Goal: Task Accomplishment & Management: Manage account settings

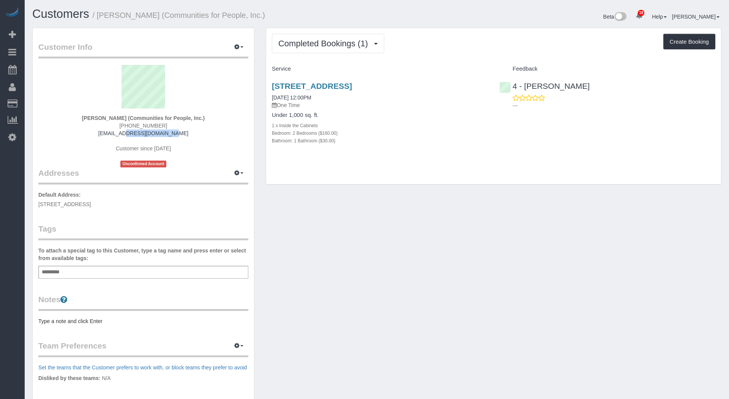
drag, startPoint x: 188, startPoint y: 136, endPoint x: 118, endPoint y: 134, distance: 69.9
click at [118, 134] on div "[PERSON_NAME] (Communities for People, Inc.) [PHONE_NUMBER] [EMAIL_ADDRESS][DOM…" at bounding box center [143, 116] width 210 height 103
copy link "[EMAIL_ADDRESS][DOMAIN_NAME]"
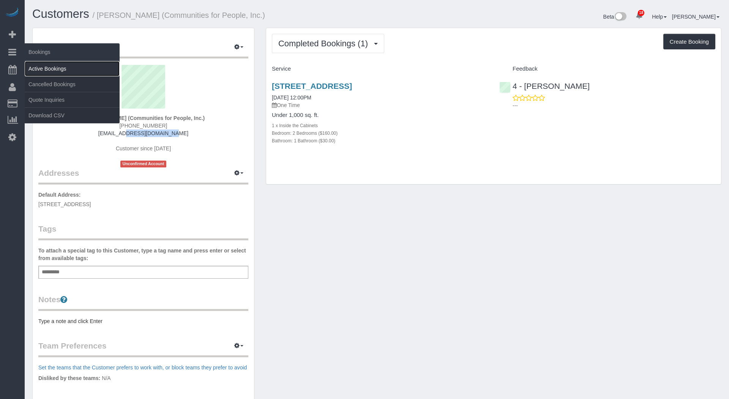
click at [57, 61] on link "Active Bookings" at bounding box center [72, 68] width 95 height 15
click at [59, 61] on link "Active Bookings" at bounding box center [72, 68] width 95 height 15
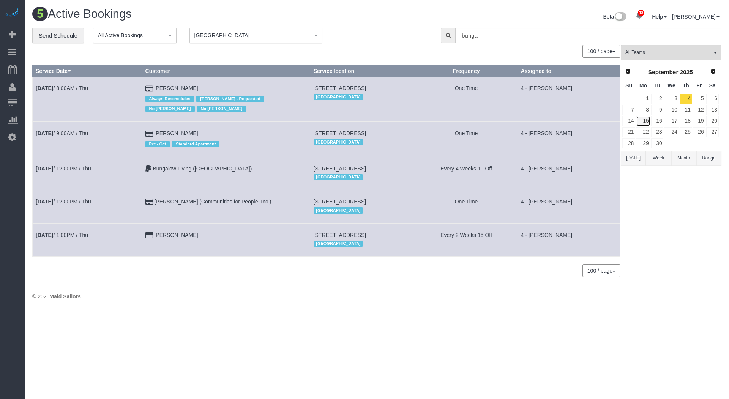
click at [644, 122] on link "15" at bounding box center [643, 121] width 14 height 10
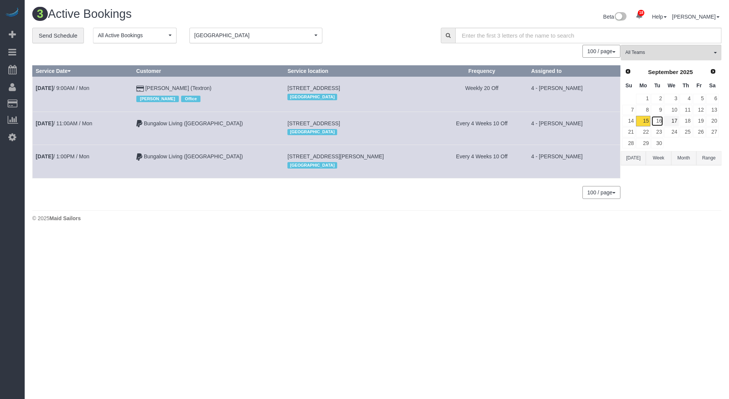
click at [658, 121] on link "16" at bounding box center [658, 121] width 13 height 10
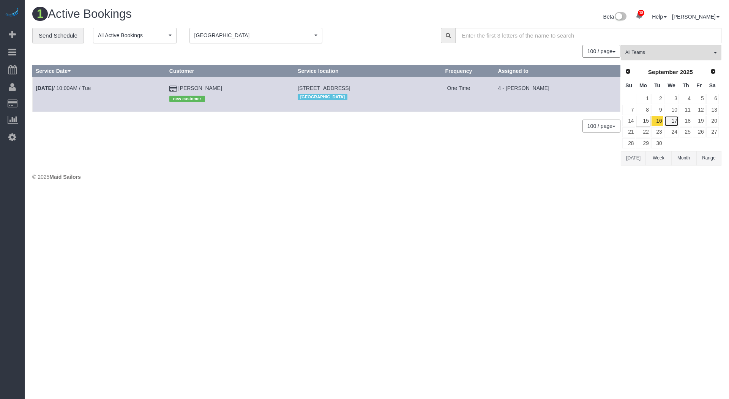
click at [673, 121] on link "17" at bounding box center [671, 121] width 14 height 10
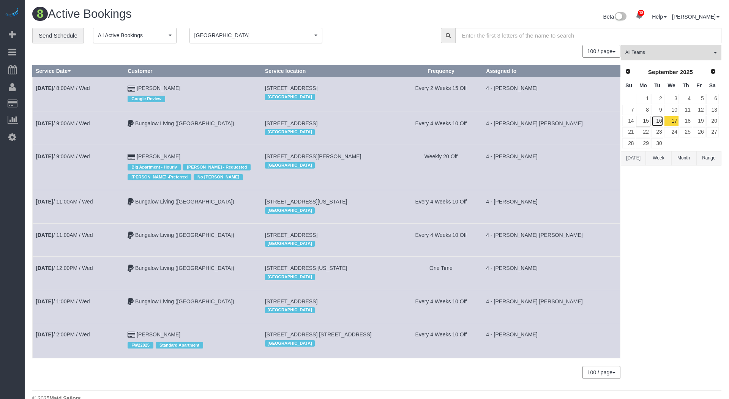
click at [660, 122] on link "16" at bounding box center [658, 121] width 13 height 10
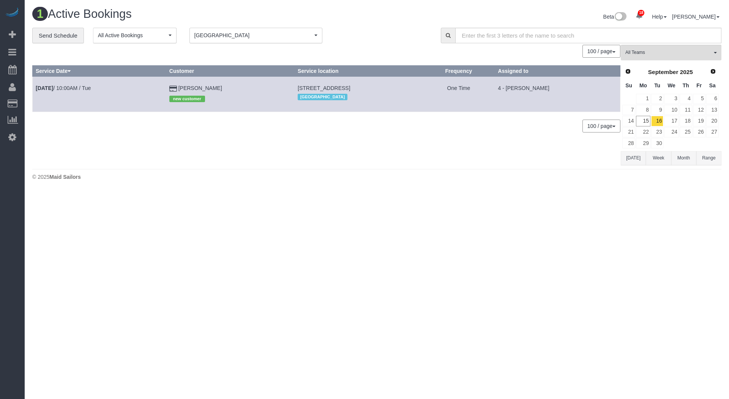
click at [394, 93] on div "[GEOGRAPHIC_DATA]" at bounding box center [359, 97] width 122 height 10
click at [643, 118] on link "15" at bounding box center [643, 121] width 14 height 10
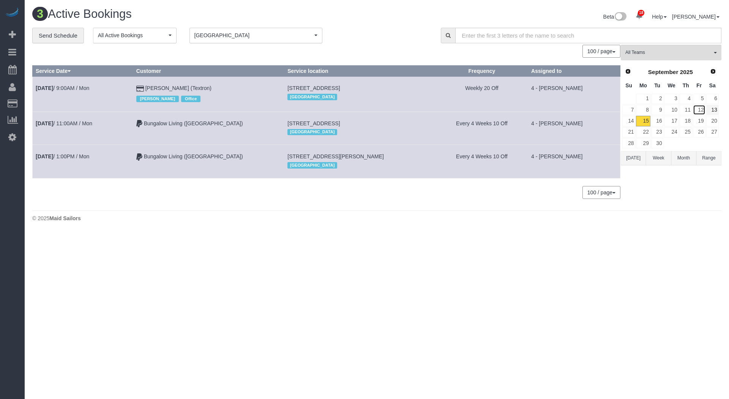
click at [702, 114] on link "12" at bounding box center [699, 110] width 13 height 10
click at [702, 119] on link "19" at bounding box center [699, 121] width 13 height 10
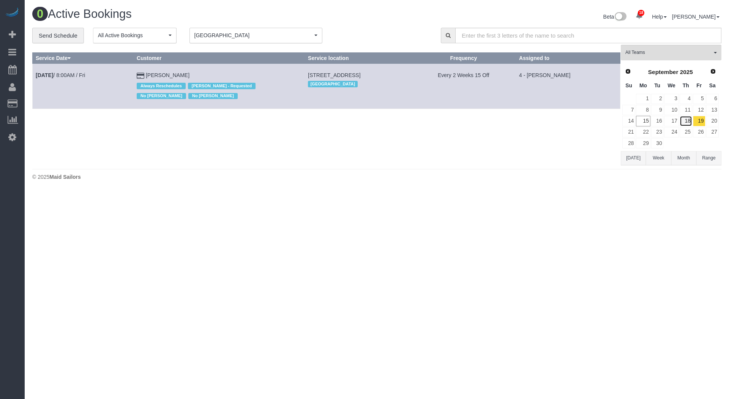
click at [692, 121] on link "18" at bounding box center [686, 121] width 13 height 10
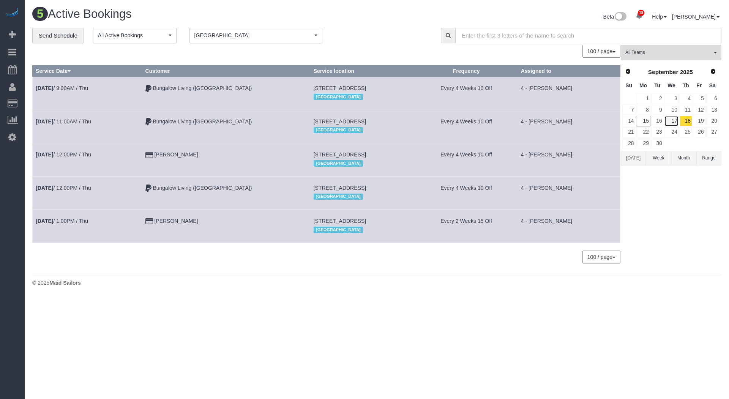
click at [673, 120] on link "17" at bounding box center [671, 121] width 14 height 10
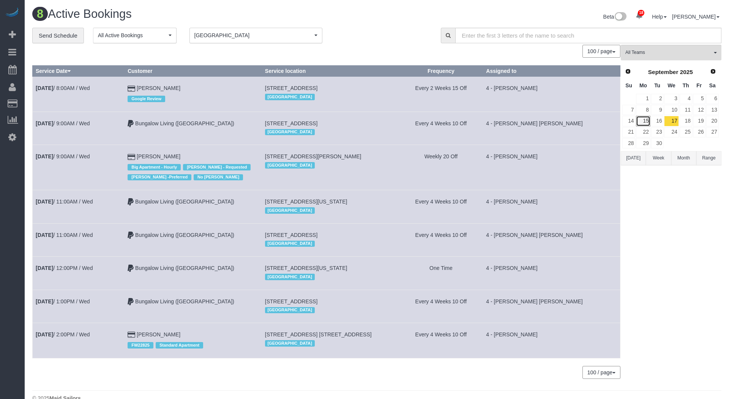
click at [646, 121] on link "15" at bounding box center [643, 121] width 14 height 10
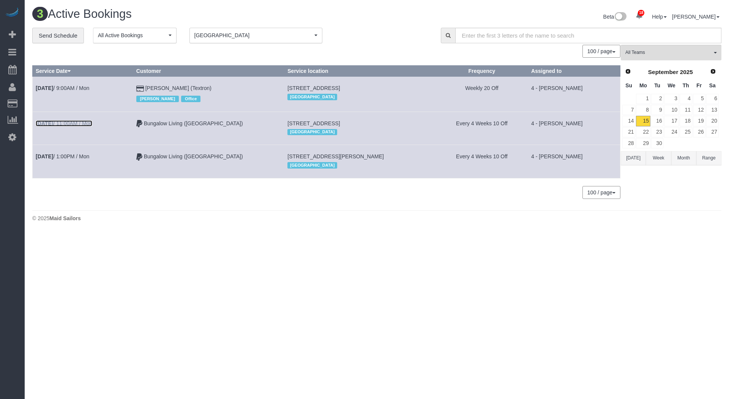
click at [87, 123] on link "[DATE] 11:00AM / Mon" at bounding box center [64, 123] width 57 height 6
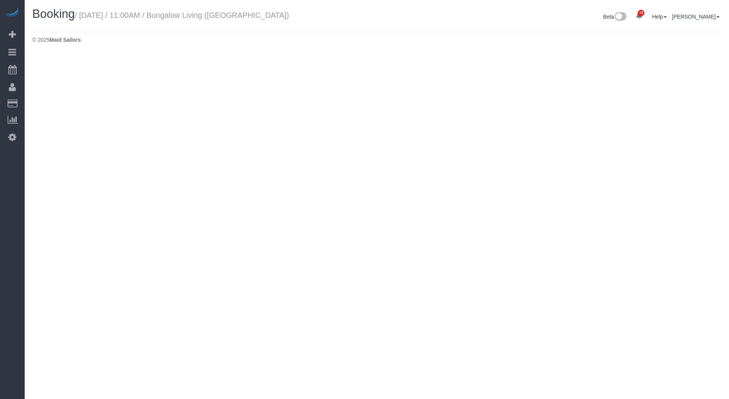
select select "MA"
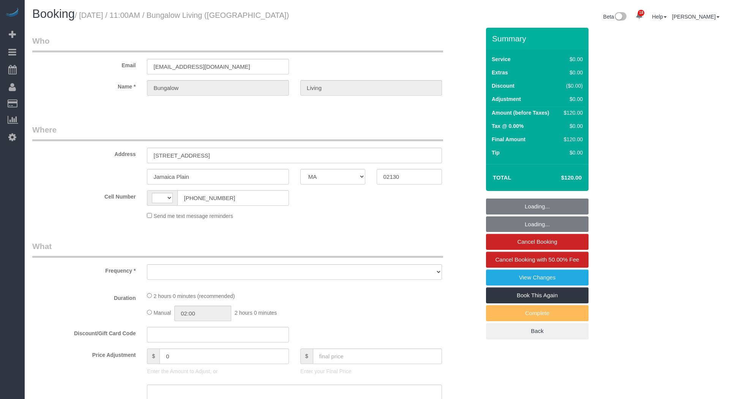
select select "object:2298"
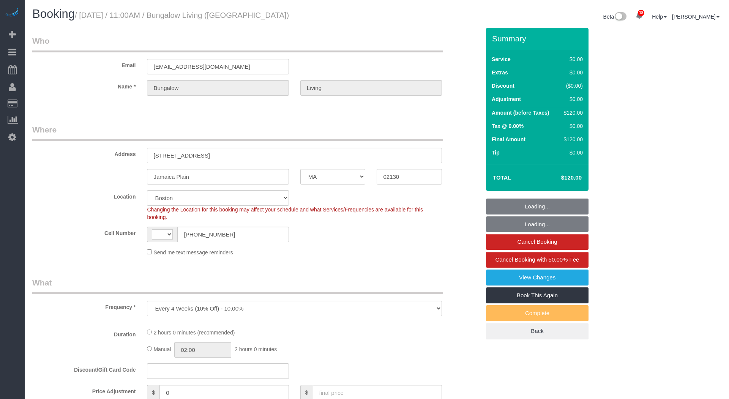
select select "string:[GEOGRAPHIC_DATA]"
select select "spot1"
select select "number:89"
select select "number:90"
select select "number:15"
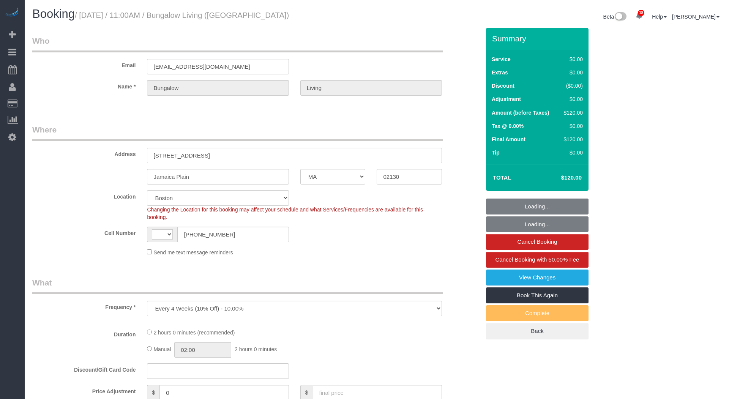
select select "number:7"
select select "number:21"
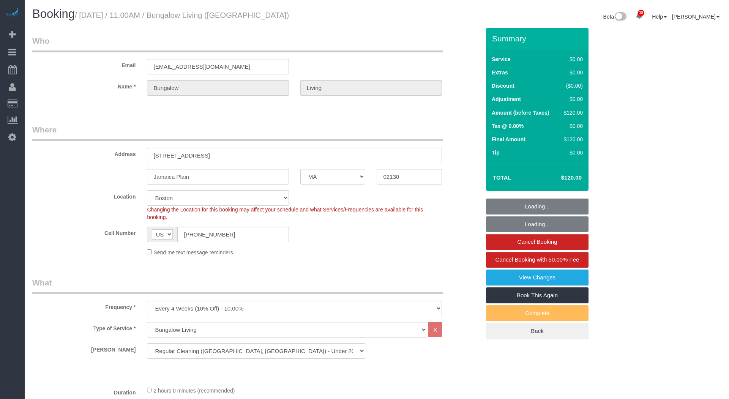
select select "object:2704"
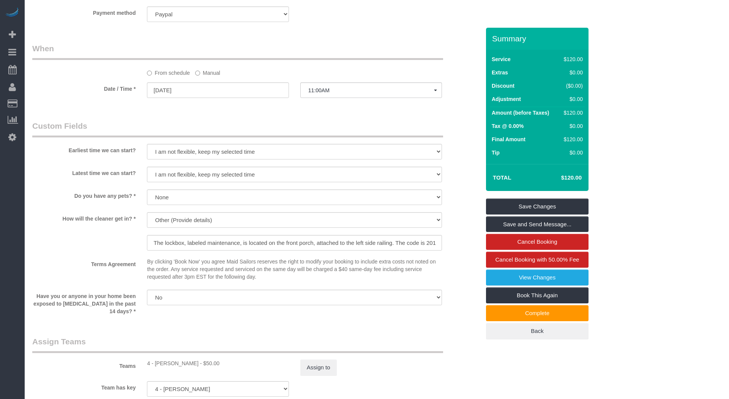
scroll to position [553, 0]
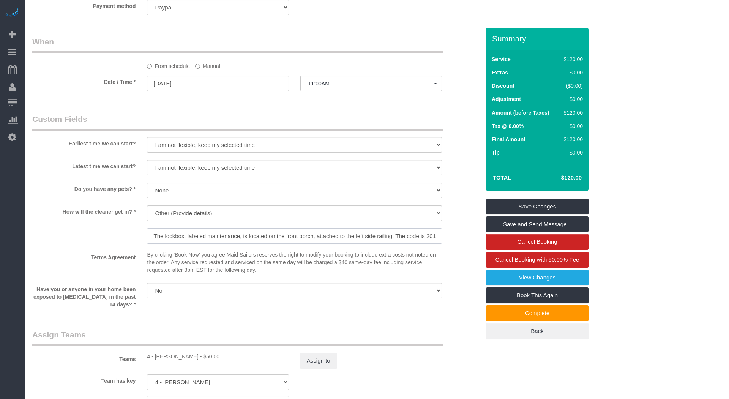
click at [272, 234] on input "The lockbox, labeled maintenance, is located on the front porch, attached to th…" at bounding box center [294, 236] width 295 height 16
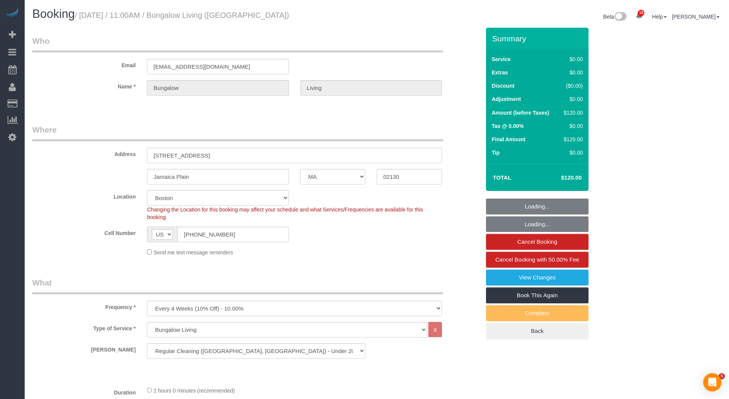
select select "MA"
select select "number:89"
select select "number:90"
select select "number:15"
select select "number:7"
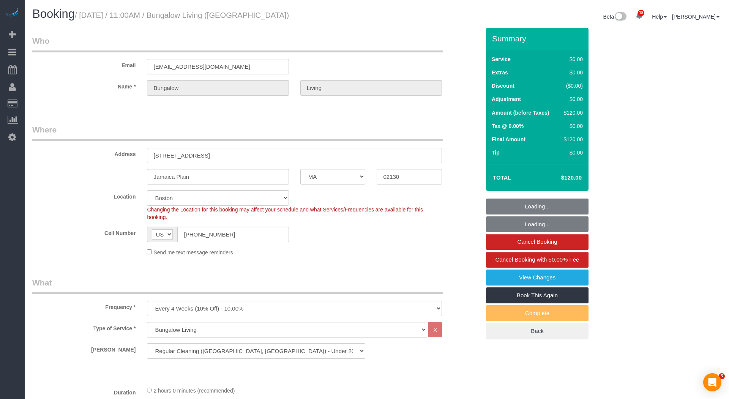
select select "number:21"
select select "spot44"
